Goal: Task Accomplishment & Management: Use online tool/utility

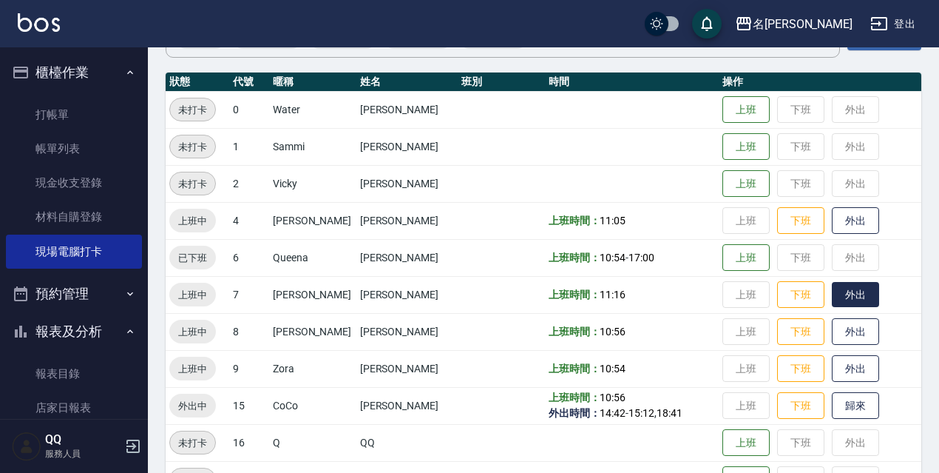
scroll to position [136, 0]
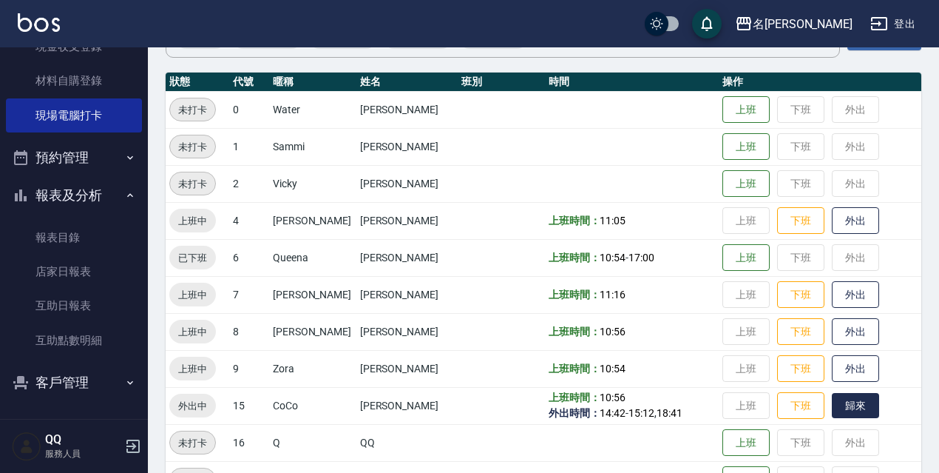
click at [853, 406] on button "歸來" at bounding box center [855, 406] width 47 height 26
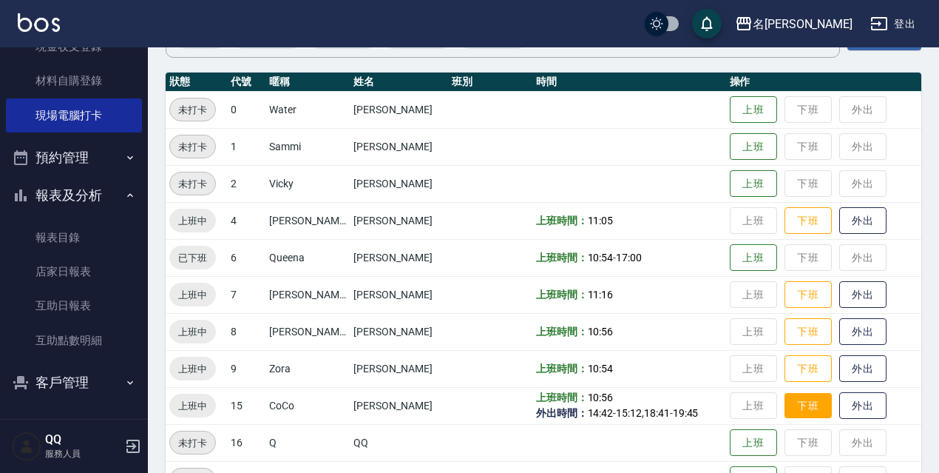
click at [804, 395] on button "下班" at bounding box center [808, 406] width 47 height 26
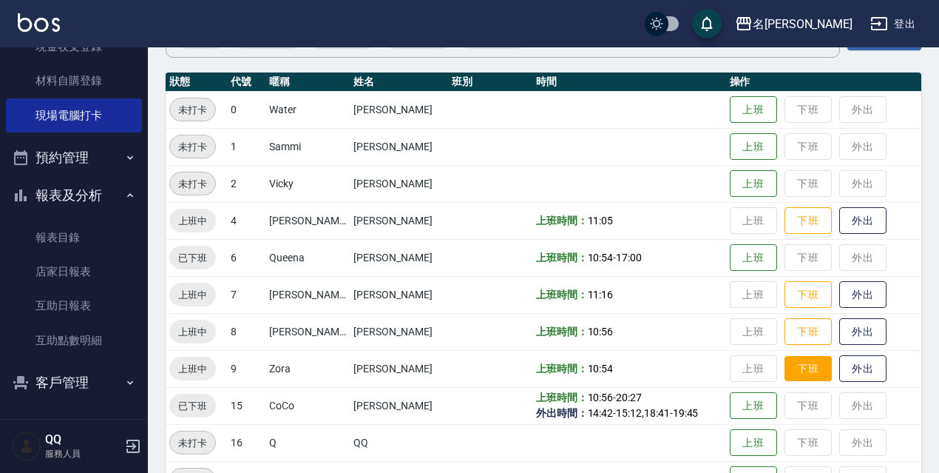
click at [796, 376] on button "下班" at bounding box center [808, 369] width 47 height 26
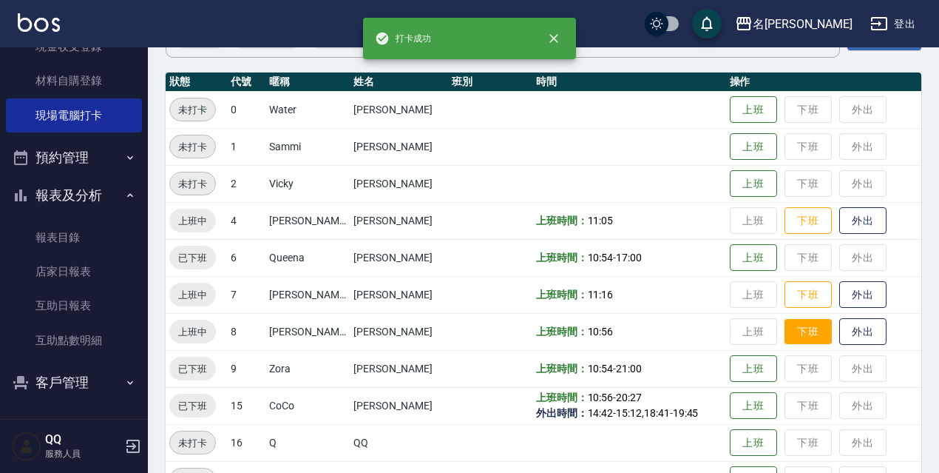
click at [796, 329] on button "下班" at bounding box center [808, 332] width 47 height 26
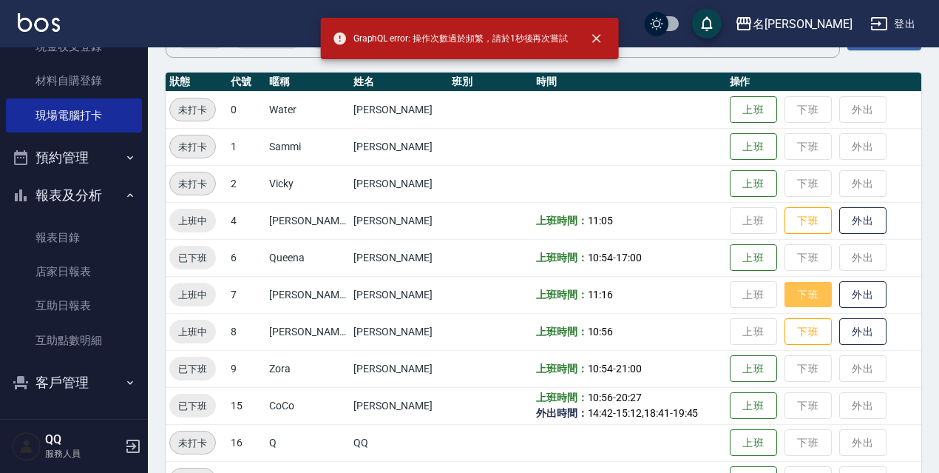
click at [794, 294] on button "下班" at bounding box center [808, 295] width 47 height 26
click at [793, 221] on button "下班" at bounding box center [808, 221] width 47 height 26
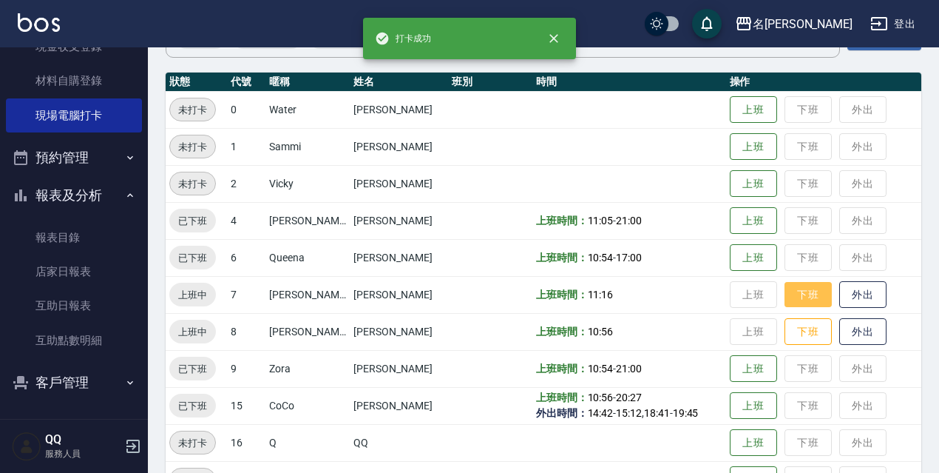
click at [802, 297] on button "下班" at bounding box center [808, 295] width 47 height 26
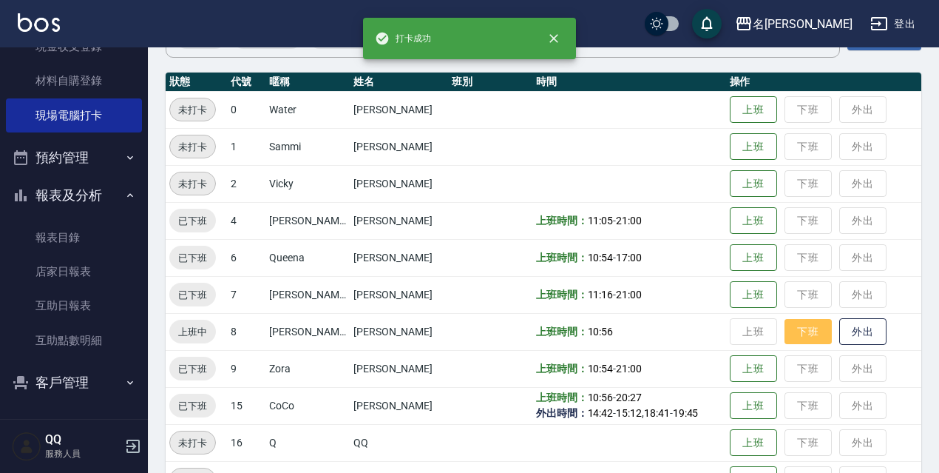
click at [805, 334] on button "下班" at bounding box center [808, 332] width 47 height 26
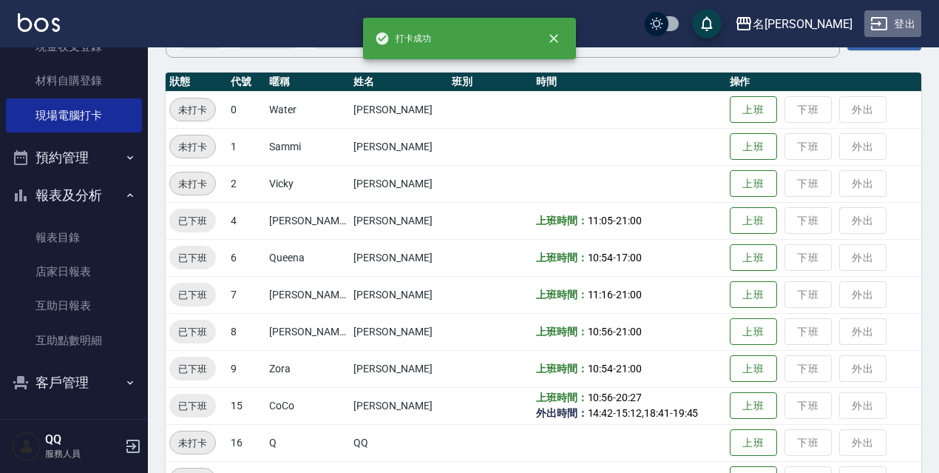
click at [884, 16] on icon "button" at bounding box center [879, 24] width 18 height 18
